Goal: Information Seeking & Learning: Learn about a topic

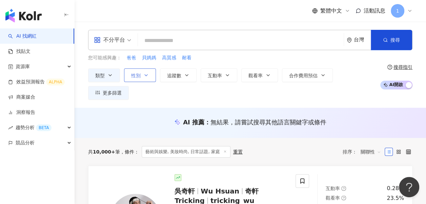
click at [144, 68] on button "性別" at bounding box center [140, 75] width 32 height 14
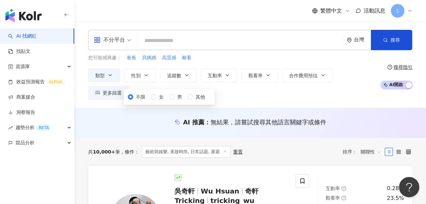
click at [156, 101] on div "不限 女 男 其他" at bounding box center [169, 96] width 83 height 7
click at [156, 101] on span "女" at bounding box center [161, 96] width 10 height 7
click at [206, 59] on div "您可能感興趣： 爸爸 貝媽媽 高質感 耐看" at bounding box center [232, 57] width 289 height 7
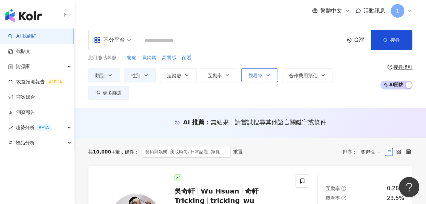
click at [189, 76] on icon "button" at bounding box center [186, 75] width 5 height 5
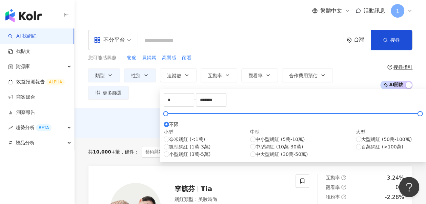
click at [250, 60] on div "您可能感興趣： 爸爸 貝媽媽 高質感 耐看" at bounding box center [232, 57] width 289 height 7
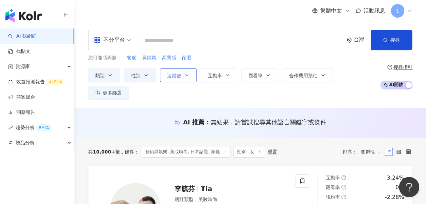
click at [169, 73] on span "追蹤數" at bounding box center [174, 75] width 14 height 5
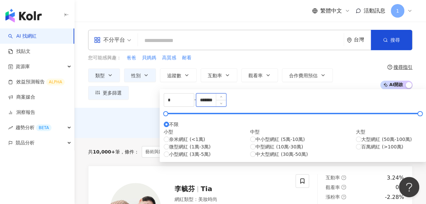
click at [226, 106] on input "*******" at bounding box center [211, 100] width 30 height 13
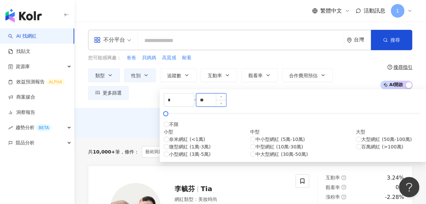
type input "*"
type input "*****"
click at [387, 118] on div "AI 推薦 ： 無結果，請嘗試搜尋其他語言關鍵字或條件" at bounding box center [250, 122] width 325 height 8
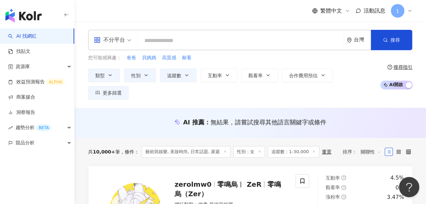
click at [189, 37] on input "search" at bounding box center [241, 40] width 200 height 13
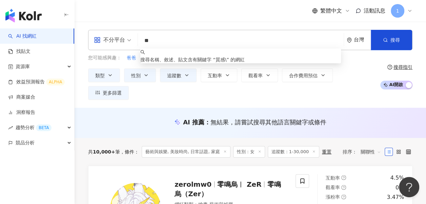
type input "*"
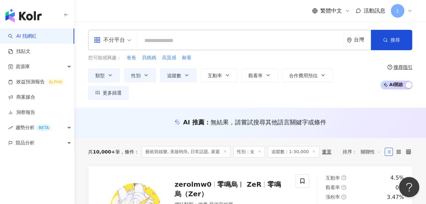
click at [99, 118] on div "AI 推薦 ： 無結果，請嘗試搜尋其他語言關鍵字或條件" at bounding box center [251, 124] width 352 height 13
drag, startPoint x: 108, startPoint y: 36, endPoint x: 111, endPoint y: 41, distance: 6.1
click at [108, 36] on div "不分平台" at bounding box center [109, 40] width 31 height 11
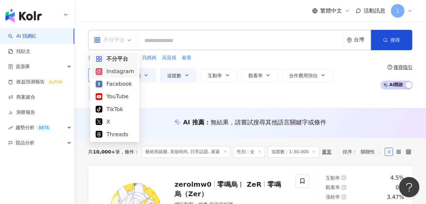
drag, startPoint x: 117, startPoint y: 68, endPoint x: 114, endPoint y: 77, distance: 9.4
click at [117, 69] on div "Instagram" at bounding box center [115, 71] width 38 height 8
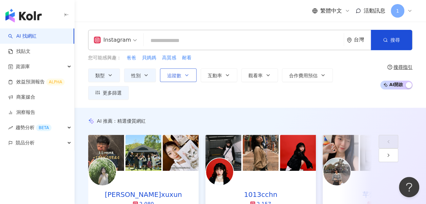
click at [184, 76] on icon "button" at bounding box center [186, 75] width 5 height 5
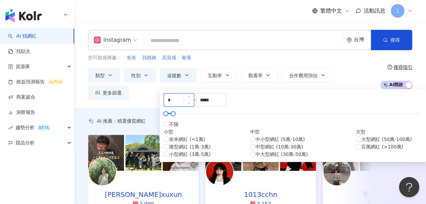
click at [194, 98] on input "*" at bounding box center [179, 100] width 30 height 13
type input "****"
click at [401, 118] on div "AI 推薦 ： 精選優質網紅" at bounding box center [250, 121] width 325 height 6
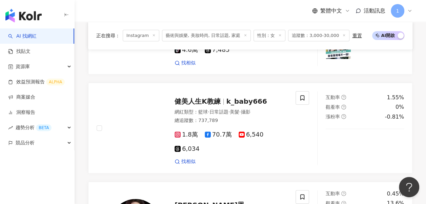
scroll to position [1410, 0]
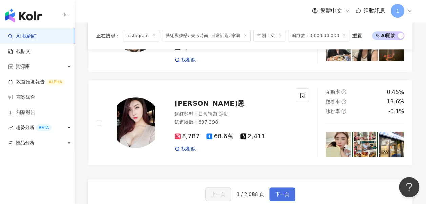
click at [272, 188] on button "下一頁" at bounding box center [283, 195] width 26 height 14
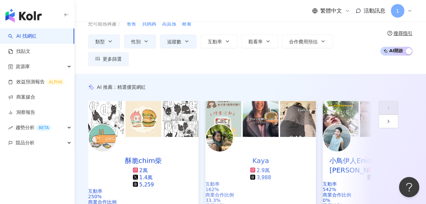
scroll to position [0, 0]
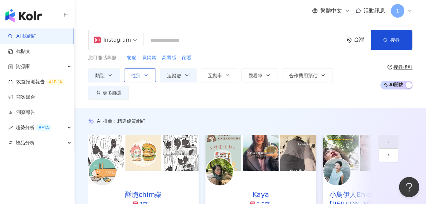
click at [133, 71] on button "性別" at bounding box center [140, 75] width 32 height 14
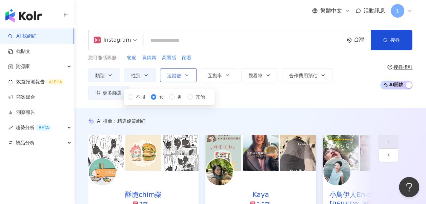
click at [170, 73] on span "追蹤數" at bounding box center [174, 75] width 14 height 5
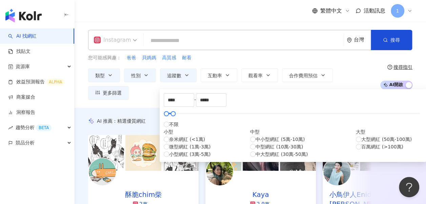
click at [109, 41] on div "Instagram" at bounding box center [112, 40] width 37 height 11
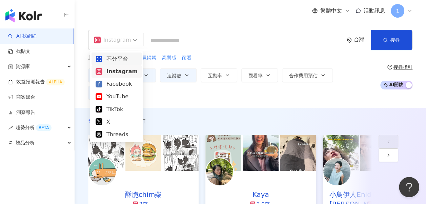
click at [116, 62] on div "不分平台" at bounding box center [117, 59] width 42 height 8
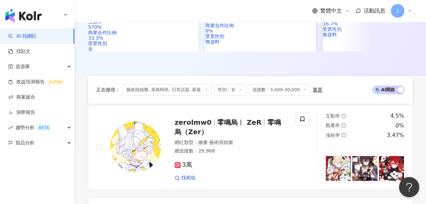
scroll to position [305, 0]
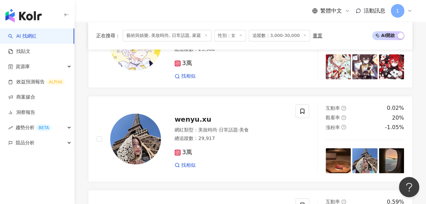
click at [181, 115] on span "wenyu.xu" at bounding box center [193, 119] width 37 height 8
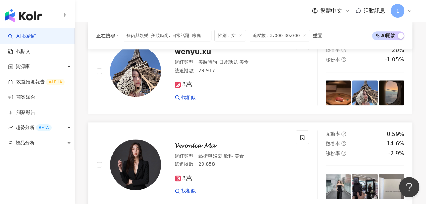
click at [207, 141] on span "𝓥𝓮𝓻𝓸𝓷𝓲𝓬𝓪 𝓜𝓪" at bounding box center [195, 145] width 40 height 8
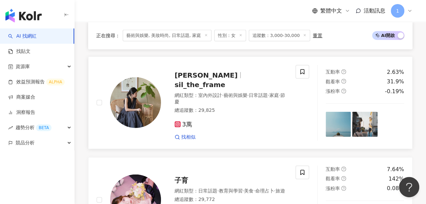
scroll to position [780, 0]
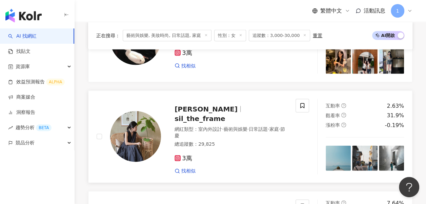
click at [147, 111] on img at bounding box center [135, 136] width 51 height 51
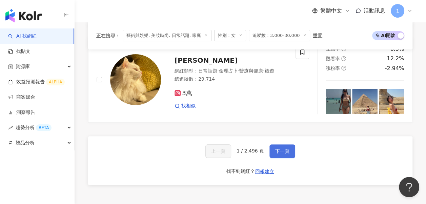
scroll to position [1255, 0]
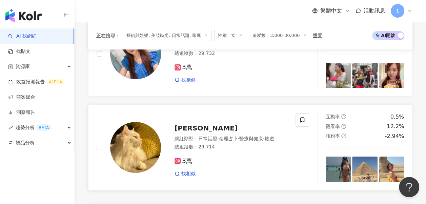
click at [231, 123] on div "olivia_wen_wen" at bounding box center [231, 127] width 113 height 9
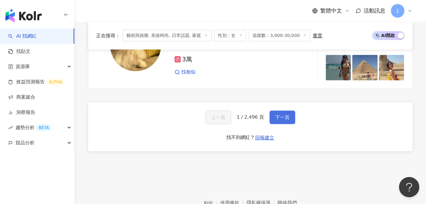
click at [284, 115] on span "下一頁" at bounding box center [282, 117] width 14 height 5
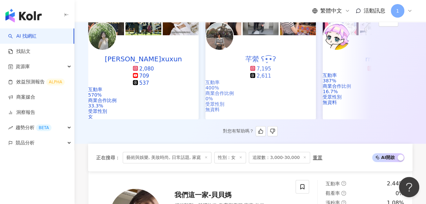
scroll to position [237, 0]
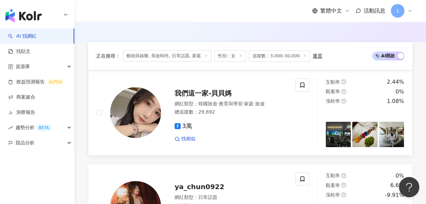
click at [265, 101] on span "旅遊" at bounding box center [259, 103] width 9 height 5
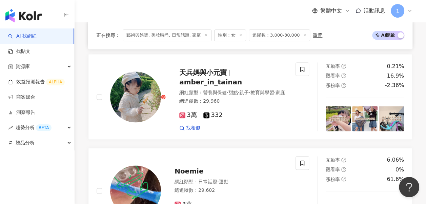
scroll to position [407, 0]
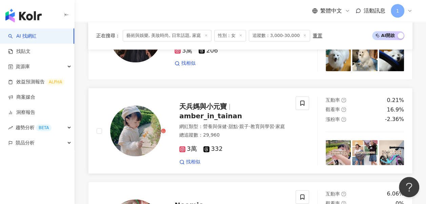
click at [242, 112] on span "amber_in_tainan" at bounding box center [210, 116] width 63 height 8
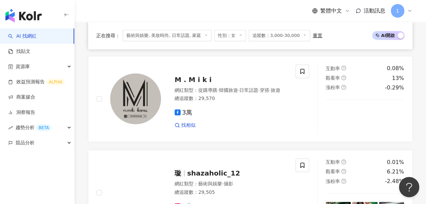
scroll to position [848, 0]
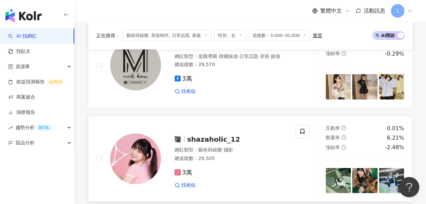
click at [237, 135] on div "璇 shazaholic_12" at bounding box center [231, 139] width 113 height 9
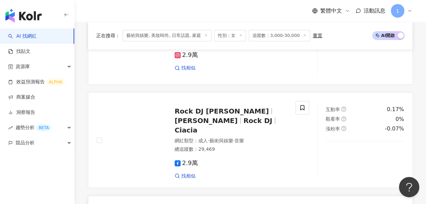
scroll to position [1289, 0]
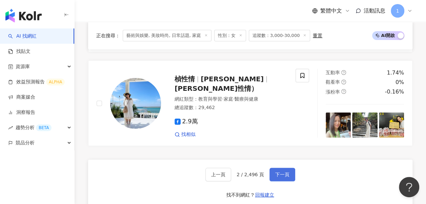
click at [278, 168] on button "下一頁" at bounding box center [283, 175] width 26 height 14
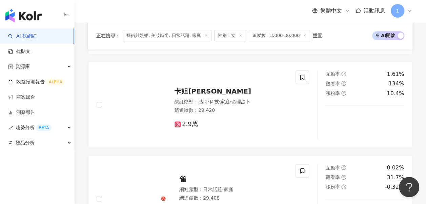
scroll to position [203, 0]
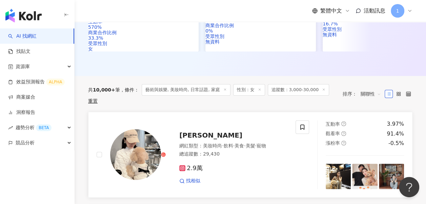
click at [234, 131] on div "Chich Yi" at bounding box center [233, 135] width 108 height 9
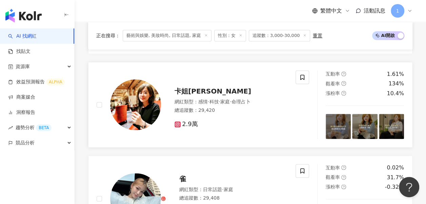
scroll to position [407, 0]
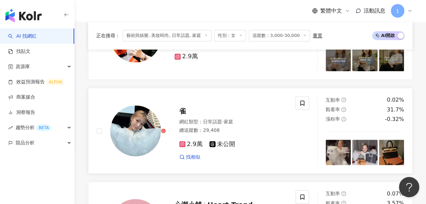
click at [252, 119] on div "網紅類型 ： 日常話題 · 家庭" at bounding box center [233, 122] width 108 height 7
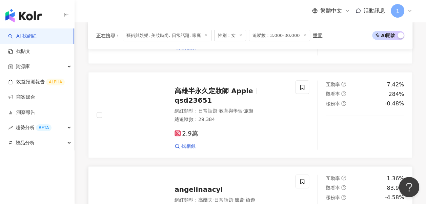
scroll to position [678, 0]
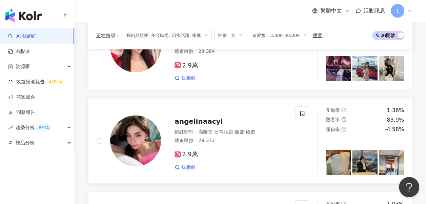
click at [182, 117] on span "angelinaacyl" at bounding box center [199, 121] width 48 height 8
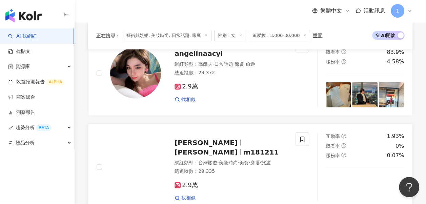
scroll to position [780, 0]
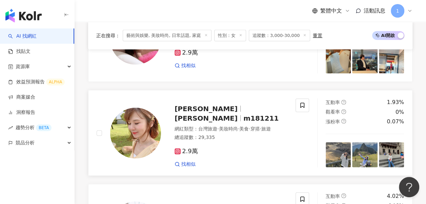
click at [247, 126] on div "網紅類型 ： 台灣旅遊 · 美妝時尚 · 美食 · 穿搭 · 旅遊" at bounding box center [231, 129] width 113 height 7
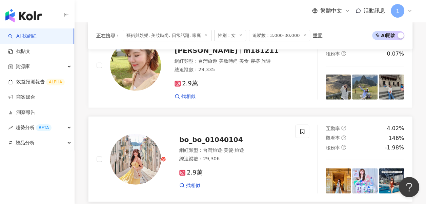
click at [199, 136] on span "bo_bo_01040104" at bounding box center [210, 140] width 63 height 8
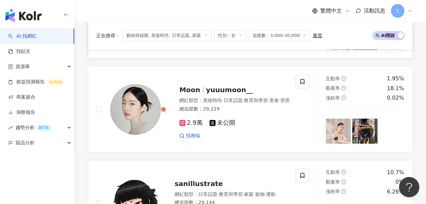
scroll to position [1051, 0]
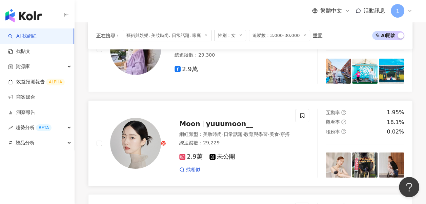
click at [216, 120] on span "yuuumoon__" at bounding box center [229, 124] width 47 height 8
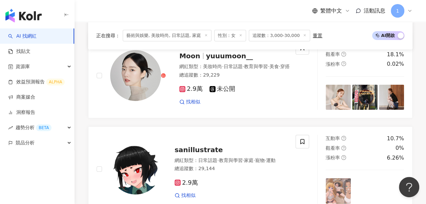
scroll to position [1255, 0]
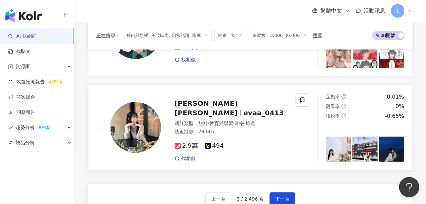
click at [207, 93] on div "Eva伊娃 evaa_0413 網紅類型 ： 飲料 · 教育與學習 · 音樂 · 旅遊 總追蹤數 ： 29,607 2.9萬 494 找相似" at bounding box center [224, 127] width 126 height 69
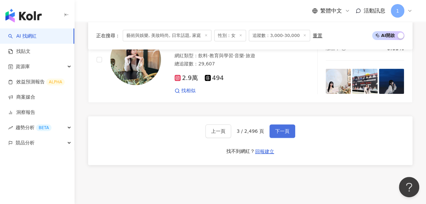
drag, startPoint x: 276, startPoint y: 97, endPoint x: 270, endPoint y: 101, distance: 6.9
click at [276, 129] on span "下一頁" at bounding box center [282, 131] width 14 height 5
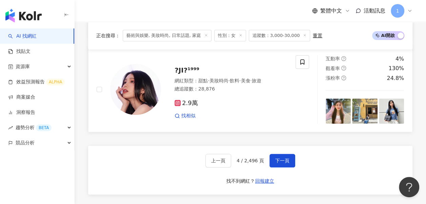
scroll to position [1258, 0]
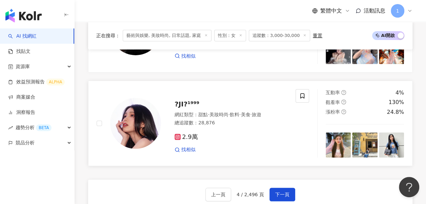
click at [235, 94] on div "?JI?¹⁹⁹⁹ 網紅類型 ： 甜點 · 美妝時尚 · 飲料 · 美食 · 旅遊 總追蹤數 ： 28,876 2.9萬 找相似" at bounding box center [224, 123] width 126 height 59
click at [289, 188] on button "下一頁" at bounding box center [283, 195] width 26 height 14
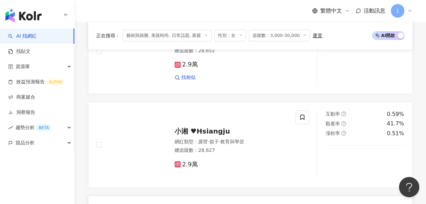
scroll to position [1129, 0]
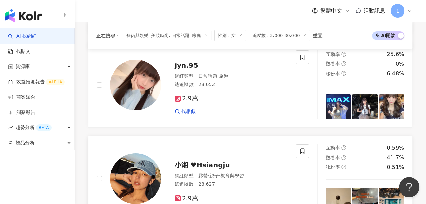
click at [196, 155] on div "小湘 ♥Hsiangju 網紅類型 ： 露營 · 親子 · 教育與學習 總追蹤數 ： 28,627 2.9萬" at bounding box center [224, 178] width 126 height 47
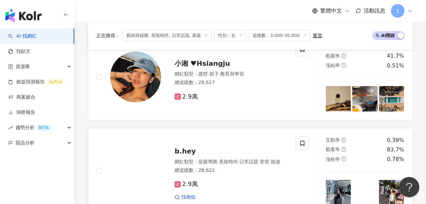
scroll to position [1298, 0]
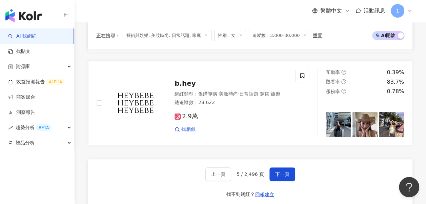
click at [271, 159] on div "上一頁 5 / 2,496 頁 下一頁 找不到網紅？ 回報建立" at bounding box center [250, 183] width 325 height 49
click at [276, 172] on span "下一頁" at bounding box center [282, 174] width 14 height 5
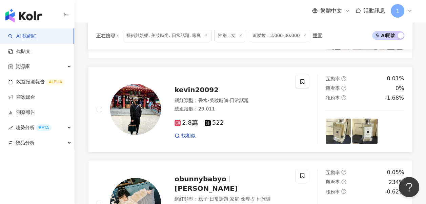
scroll to position [1051, 0]
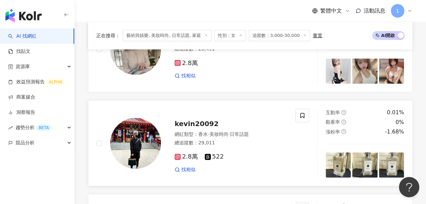
click at [181, 120] on span "kevin20092" at bounding box center [197, 124] width 44 height 8
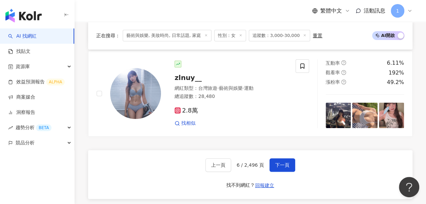
scroll to position [1344, 0]
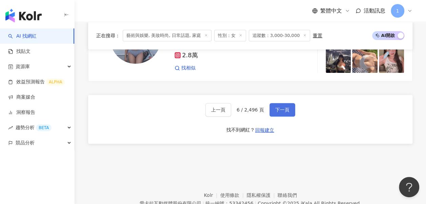
click at [276, 103] on button "下一頁" at bounding box center [283, 110] width 26 height 14
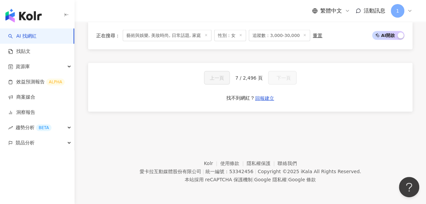
scroll to position [633, 0]
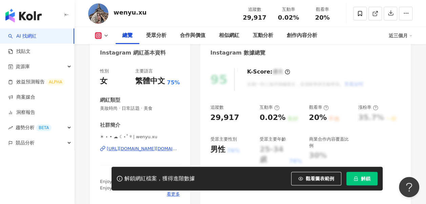
scroll to position [136, 0]
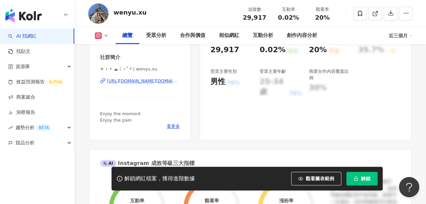
click at [140, 81] on div "https://www.instagram.com/wenyu.xu/" at bounding box center [143, 81] width 73 height 6
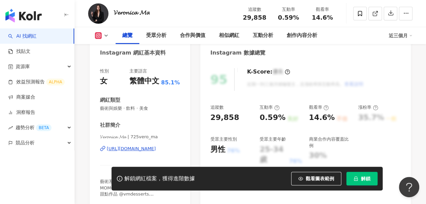
click at [130, 143] on div "𝓥𝓮𝓻𝓸𝓷𝓲𝓬𝓪 𝓜𝓪 | 725vero_ma https://www.instagram.com/725vero_ma/" at bounding box center [140, 154] width 80 height 40
click at [130, 147] on div "https://www.instagram.com/725vero_ma/" at bounding box center [131, 149] width 49 height 6
click at [134, 149] on div "https://www.instagram.com/725vero_ma/" at bounding box center [131, 149] width 49 height 6
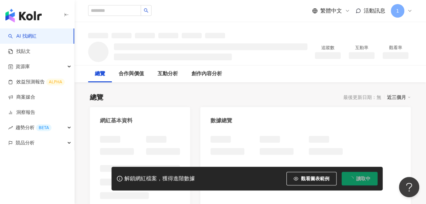
scroll to position [102, 0]
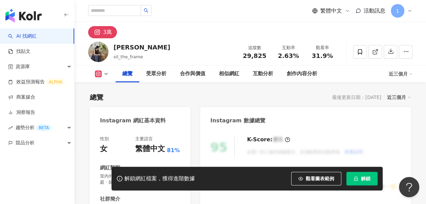
scroll to position [68, 0]
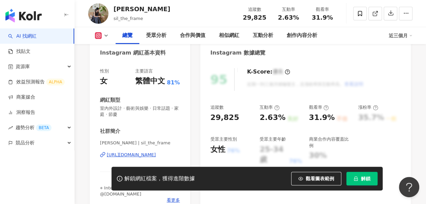
click at [150, 153] on div "https://www.instagram.com/sil_the_frame/" at bounding box center [131, 155] width 49 height 6
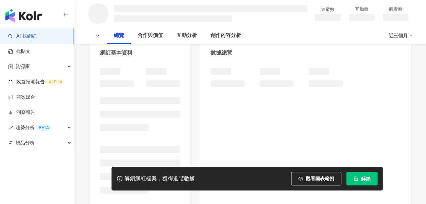
scroll to position [136, 0]
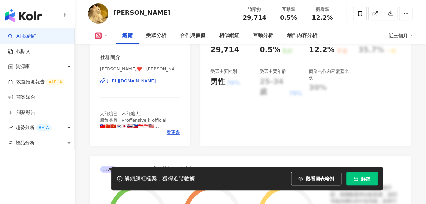
click at [127, 84] on div "https://www.instagram.com/olivia_wen_wen/" at bounding box center [131, 81] width 49 height 6
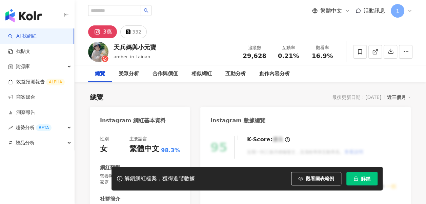
scroll to position [102, 0]
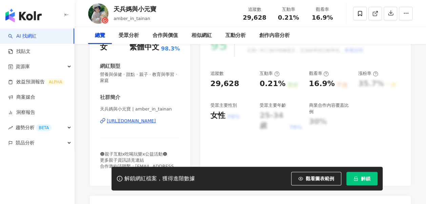
click at [155, 121] on div "[URL][DOMAIN_NAME]" at bounding box center [131, 121] width 49 height 6
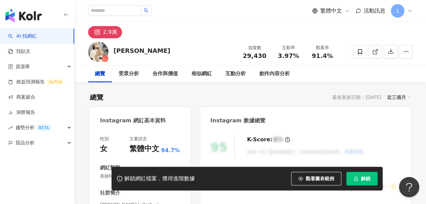
scroll to position [102, 0]
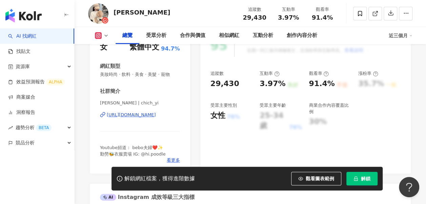
click at [143, 115] on div "https://www.instagram.com/chich_yi/" at bounding box center [131, 115] width 49 height 6
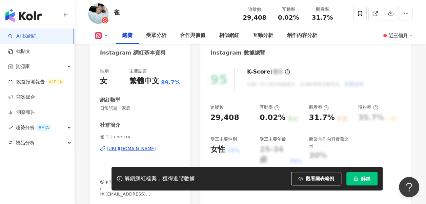
scroll to position [136, 0]
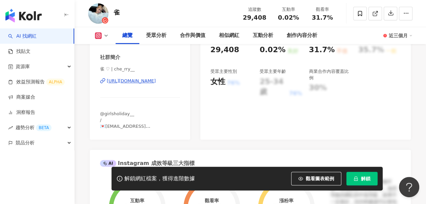
click at [151, 84] on div "[URL][DOMAIN_NAME]" at bounding box center [131, 81] width 49 height 6
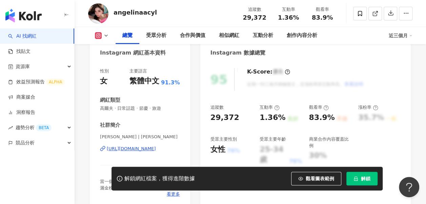
scroll to position [102, 0]
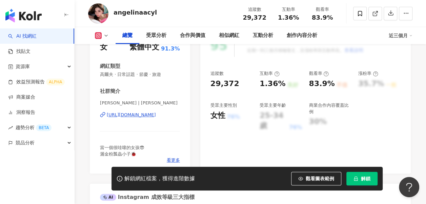
click at [131, 117] on div "[URL][DOMAIN_NAME]" at bounding box center [131, 115] width 49 height 6
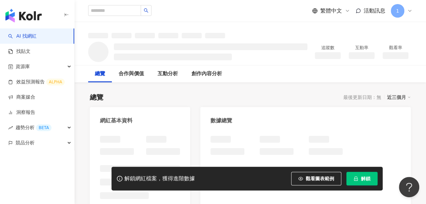
scroll to position [68, 0]
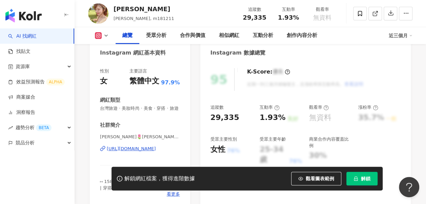
click at [169, 86] on div "Instagram 網紅基本資料 性別 女 主要語言 繁體中文 97.9% 網紅類型 台灣旅遊 · 美妝時尚 · 美食 · 穿搭 · 旅遊 社群簡介 千瑩🌷M…" at bounding box center [140, 123] width 100 height 168
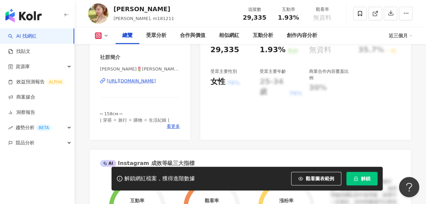
click at [156, 84] on div "https://www.instagram.com/m181211/" at bounding box center [131, 81] width 49 height 6
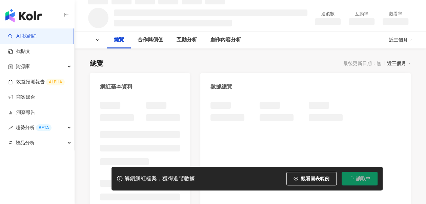
scroll to position [68, 0]
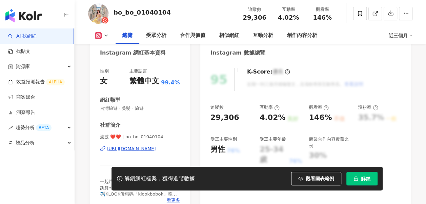
click at [144, 146] on div "https://www.instagram.com/bo_bo_01040104/" at bounding box center [131, 149] width 49 height 6
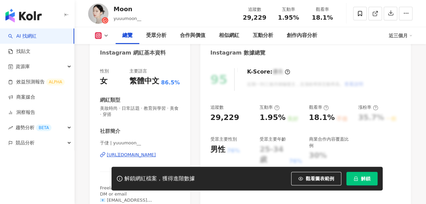
scroll to position [136, 0]
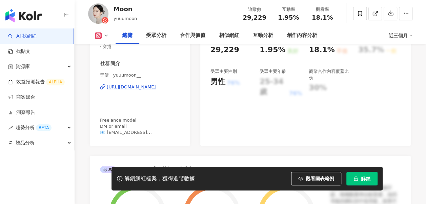
click at [127, 88] on div "https://www.instagram.com/yuuumoon__/" at bounding box center [131, 87] width 49 height 6
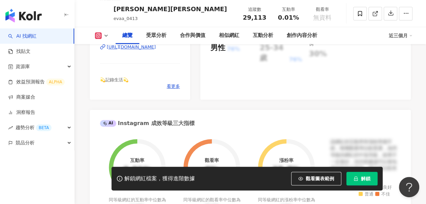
scroll to position [136, 0]
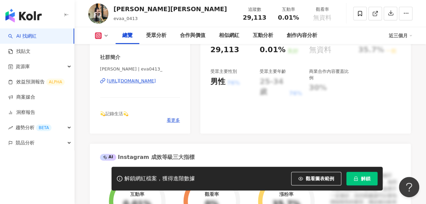
click at [145, 82] on div "https://www.instagram.com/eva0413_/" at bounding box center [131, 81] width 49 height 6
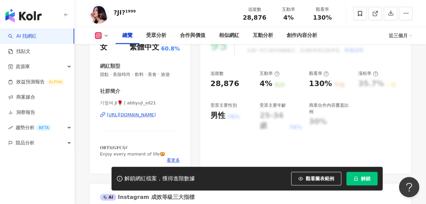
click at [119, 113] on div "https://www.instagram.com/abbyuji_sd21/" at bounding box center [131, 115] width 49 height 6
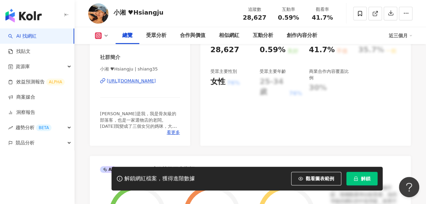
scroll to position [271, 0]
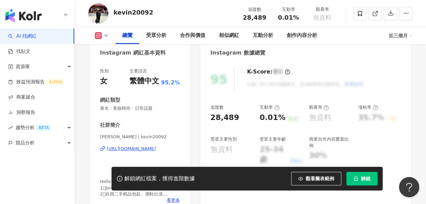
click at [126, 149] on div "https://www.instagram.com/kevin20092/" at bounding box center [131, 149] width 49 height 6
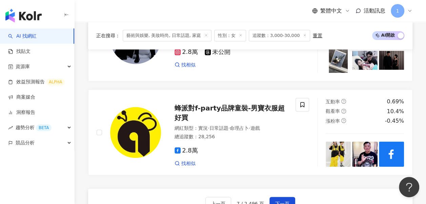
scroll to position [1276, 0]
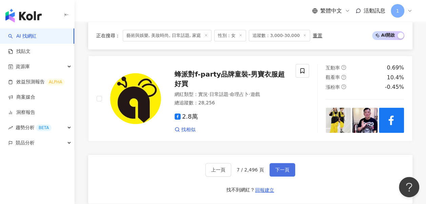
click at [287, 167] on span "下一頁" at bounding box center [282, 169] width 14 height 5
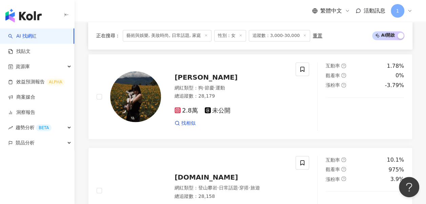
scroll to position [496, 0]
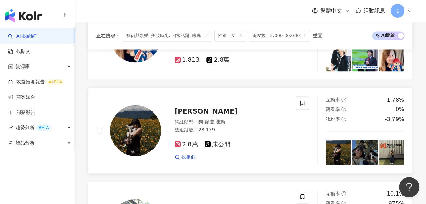
click at [176, 107] on span "[PERSON_NAME]" at bounding box center [206, 111] width 63 height 8
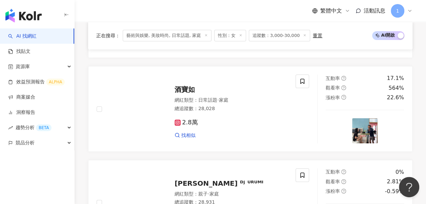
scroll to position [1310, 0]
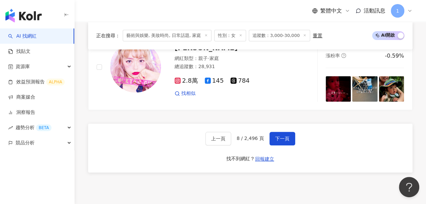
click at [266, 132] on div "上一頁 8 / 2,496 頁 下一頁" at bounding box center [250, 139] width 90 height 14
click at [270, 132] on button "下一頁" at bounding box center [283, 139] width 26 height 14
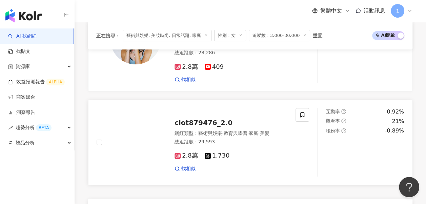
scroll to position [1289, 0]
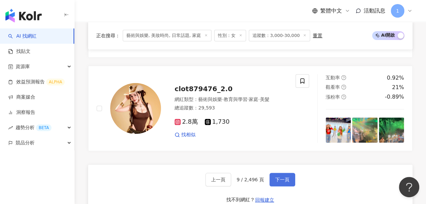
click at [282, 173] on button "下一頁" at bounding box center [283, 180] width 26 height 14
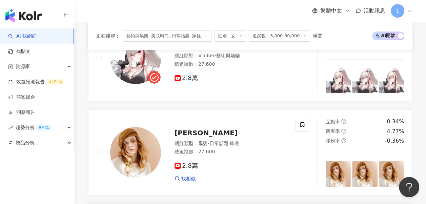
scroll to position [1338, 0]
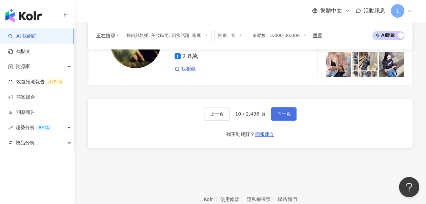
click at [271, 107] on button "下一頁" at bounding box center [284, 114] width 26 height 14
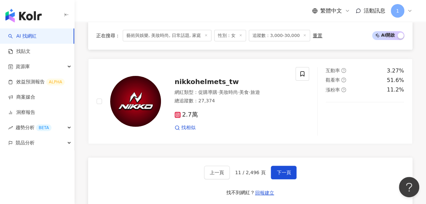
scroll to position [1310, 0]
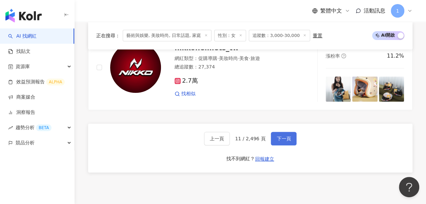
click at [290, 132] on button "下一頁" at bounding box center [284, 139] width 26 height 14
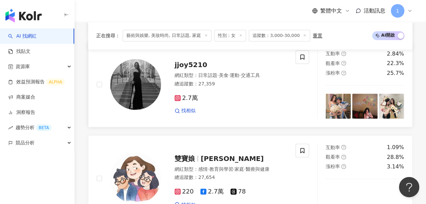
scroll to position [405, 0]
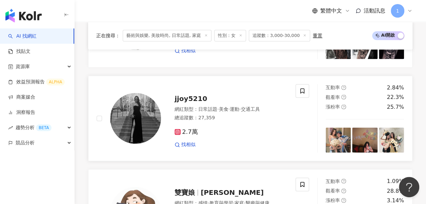
click at [274, 107] on div "網紅類型 ： 日常話題 · 美食 · 運動 · 交通工具 總追蹤數 ： 27,359" at bounding box center [231, 114] width 113 height 17
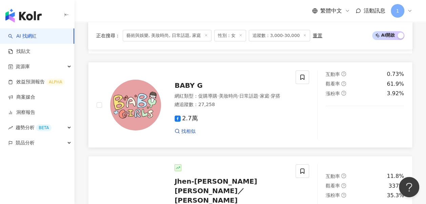
scroll to position [1253, 0]
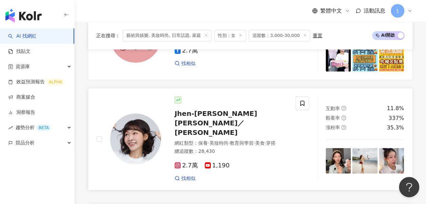
click at [193, 110] on span "Jhen-Yu Lin／小佛椰" at bounding box center [216, 123] width 83 height 27
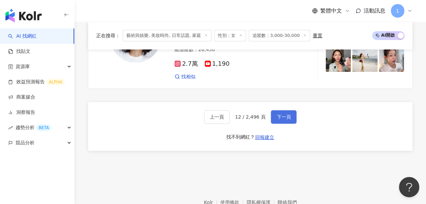
click at [275, 110] on button "下一頁" at bounding box center [284, 117] width 26 height 14
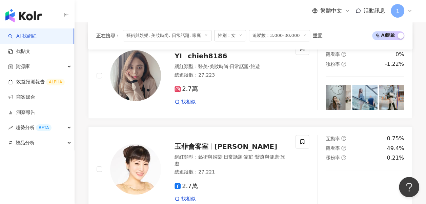
scroll to position [226, 0]
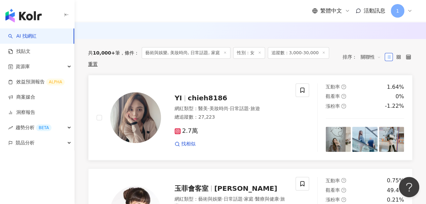
click at [193, 94] on span "chieh8186" at bounding box center [207, 98] width 39 height 8
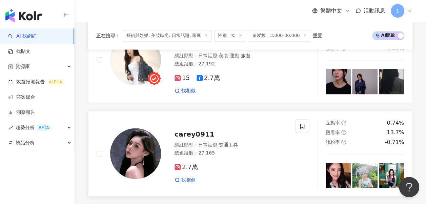
scroll to position [531, 0]
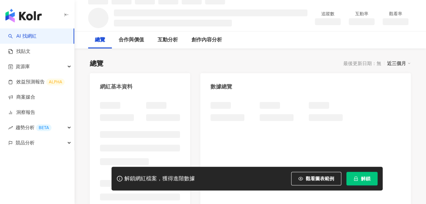
scroll to position [68, 0]
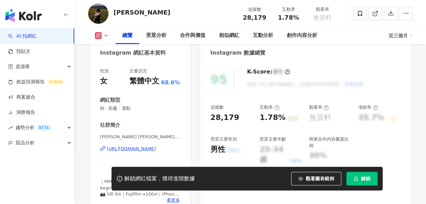
scroll to position [102, 0]
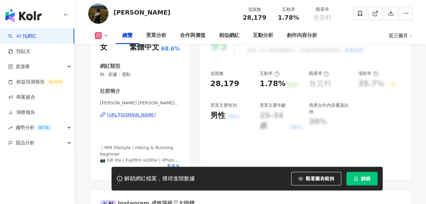
click at [146, 117] on div "https://www.instagram.com/___ruth919/" at bounding box center [131, 115] width 49 height 6
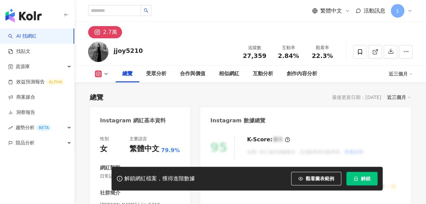
scroll to position [136, 0]
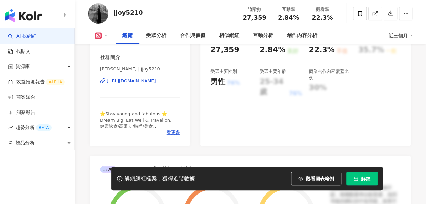
click at [147, 82] on div "[URL][DOMAIN_NAME]" at bounding box center [131, 81] width 49 height 6
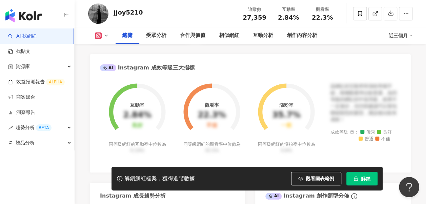
scroll to position [102, 0]
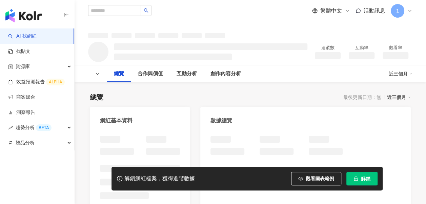
scroll to position [34, 0]
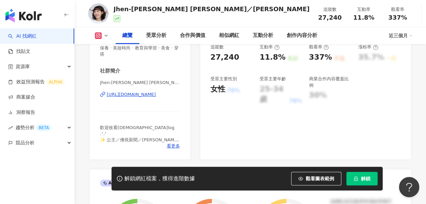
click at [138, 96] on div "https://www.instagram.com/jen_ifer_yu/" at bounding box center [131, 95] width 49 height 6
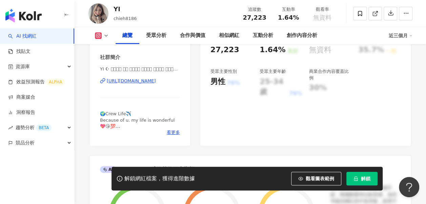
click at [146, 80] on div "[URL][DOMAIN_NAME]" at bounding box center [131, 81] width 49 height 6
